Goal: Contribute content: Contribute content

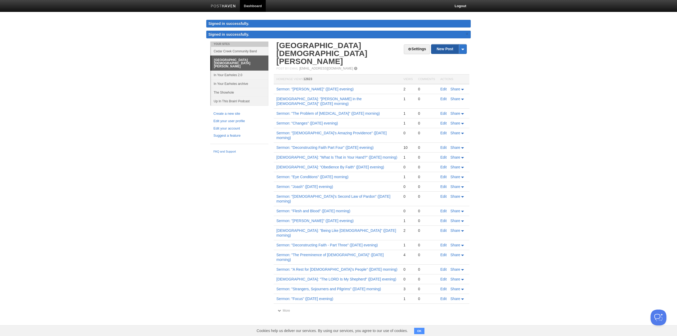
click at [442, 49] on link "New Post" at bounding box center [448, 48] width 35 height 9
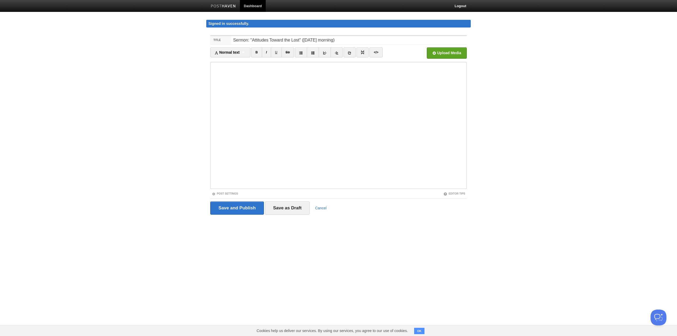
type input "Sermon: "Attitudes Toward the Lost" ([DATE] morning)"
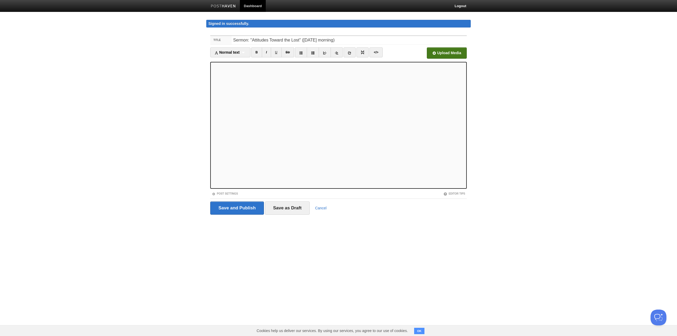
click at [444, 56] on input "file" at bounding box center [287, 54] width 400 height 27
click at [234, 194] on link "Post Settings" at bounding box center [225, 193] width 26 height 3
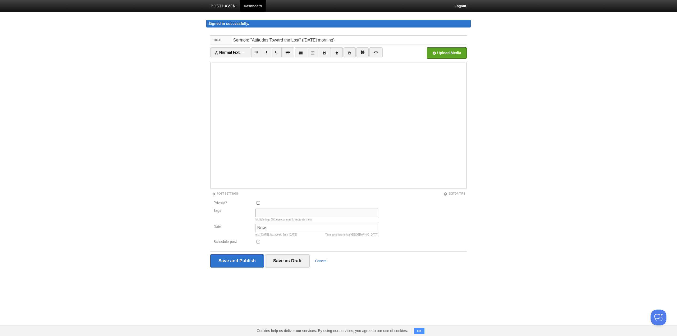
click at [276, 210] on input "Tags" at bounding box center [316, 213] width 123 height 8
type input "[PERSON_NAME], Sermon Audio"
type input "10:45am"
click at [233, 262] on input "Save and Publish" at bounding box center [237, 260] width 54 height 13
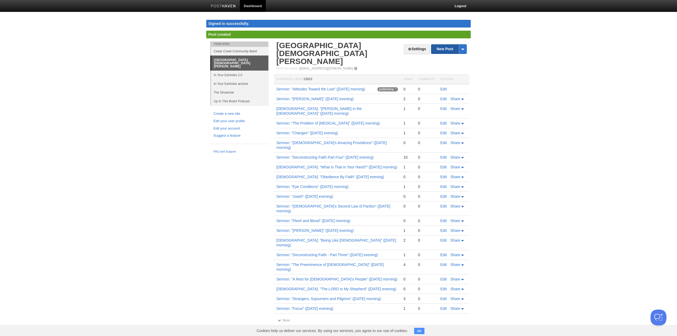
click at [443, 53] on link "New Post" at bounding box center [448, 48] width 35 height 9
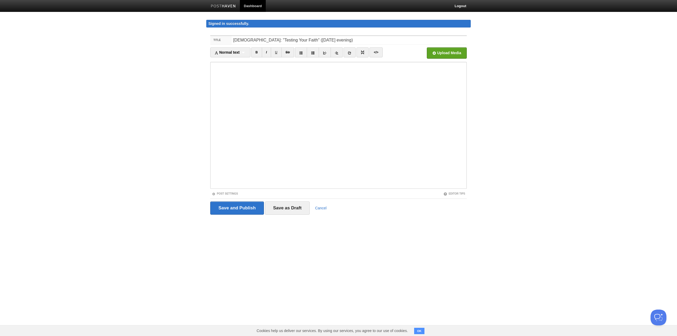
type input "[DEMOGRAPHIC_DATA]: "Testing Your Faith" ([DATE] evening)"
click at [450, 56] on input "file" at bounding box center [287, 54] width 400 height 27
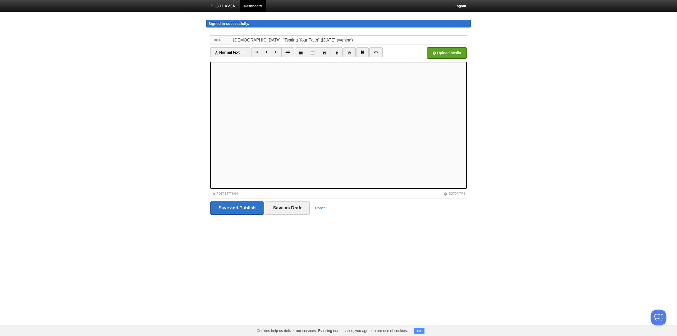
click at [233, 193] on link "Post Settings" at bounding box center [225, 193] width 26 height 3
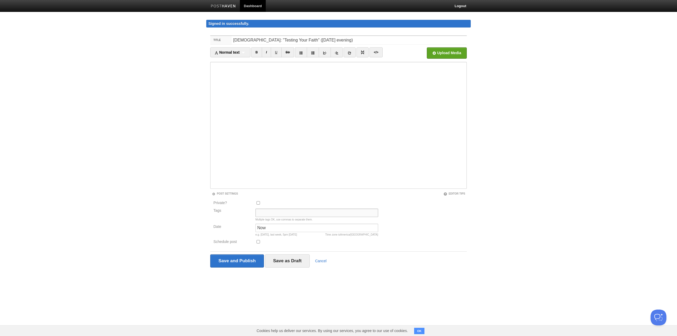
click at [286, 213] on input "Tags" at bounding box center [316, 213] width 123 height 8
type input "Sermon Audio, [PERSON_NAME]"
drag, startPoint x: 271, startPoint y: 227, endPoint x: 186, endPoint y: 228, distance: 84.9
click at [186, 228] on body "Dashboard Logout Signed in successfully. Signed in successfully. × Post created…" at bounding box center [338, 143] width 677 height 287
type input "5pm"
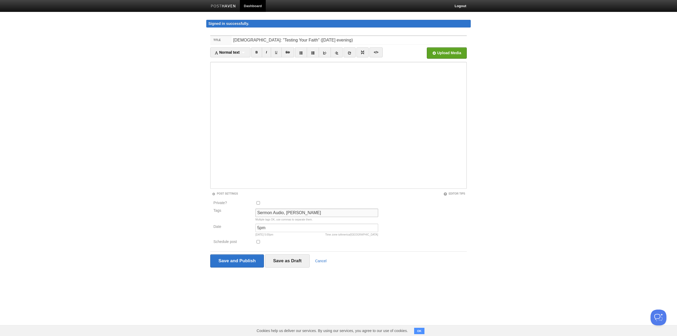
click at [286, 212] on input "Sermon Audio, [PERSON_NAME]" at bounding box center [316, 213] width 123 height 8
drag, startPoint x: 325, startPoint y: 211, endPoint x: 208, endPoint y: 205, distance: 117.6
click at [208, 205] on div "Title [DEMOGRAPHIC_DATA]: "Testing Your Faith" ([DATE] evening) Normal text Nor…" at bounding box center [338, 159] width 264 height 257
type input "Sermon Audio, [PERSON_NAME]"
click at [237, 263] on input "Save and Publish" at bounding box center [237, 260] width 54 height 13
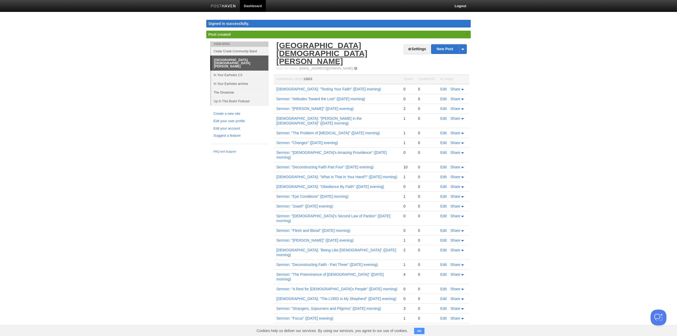
click at [318, 47] on link "[GEOGRAPHIC_DATA][DEMOGRAPHIC_DATA][PERSON_NAME]" at bounding box center [321, 53] width 91 height 25
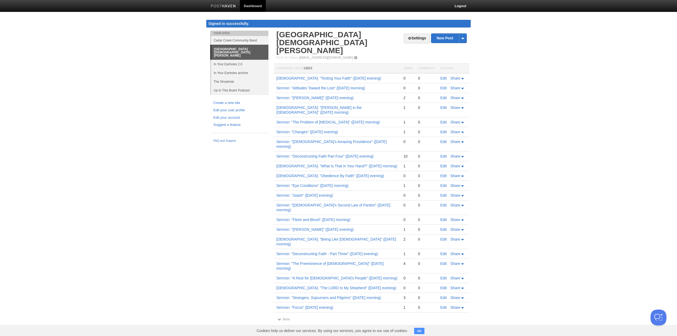
click at [421, 332] on button "OK" at bounding box center [419, 331] width 10 height 6
